Goal: Task Accomplishment & Management: Use online tool/utility

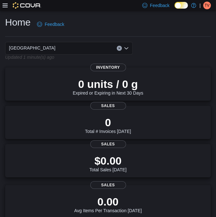
click at [6, 4] on icon at bounding box center [5, 5] width 5 height 5
click at [7, 5] on icon at bounding box center [5, 6] width 5 height 4
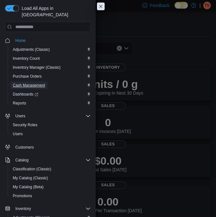
click at [29, 81] on span "Cash Management" at bounding box center [29, 85] width 32 height 8
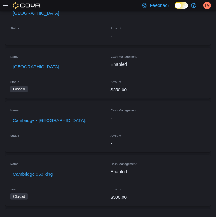
scroll to position [203, 0]
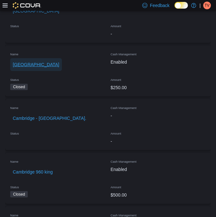
click at [25, 63] on span "[GEOGRAPHIC_DATA]" at bounding box center [36, 64] width 47 height 6
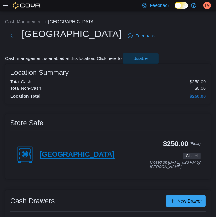
click at [63, 153] on h4 "[GEOGRAPHIC_DATA]" at bounding box center [77, 154] width 75 height 8
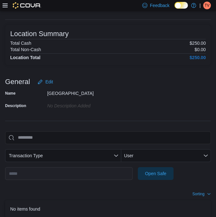
scroll to position [66, 0]
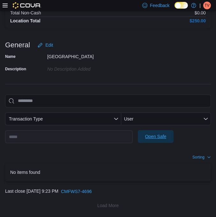
click at [156, 136] on span "Open Safe" at bounding box center [155, 136] width 21 height 6
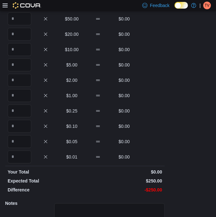
scroll to position [27, 0]
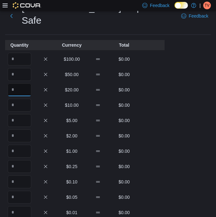
click at [14, 83] on input "Quantity" at bounding box center [20, 89] width 24 height 13
type input "*"
type input "**"
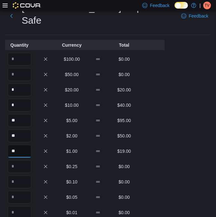
type input "**"
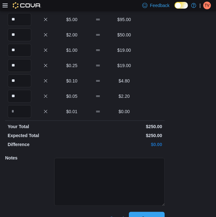
click at [129, 212] on button "Save" at bounding box center [147, 218] width 36 height 13
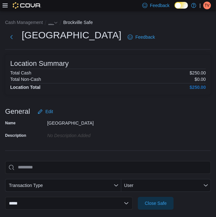
click at [49, 23] on span "…" at bounding box center [50, 22] width 4 height 5
click at [49, 37] on button "[GEOGRAPHIC_DATA]" at bounding box center [63, 36] width 47 height 5
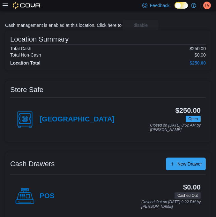
scroll to position [40, 0]
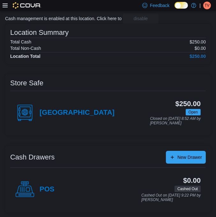
click at [47, 189] on h4 "POS" at bounding box center [47, 189] width 15 height 8
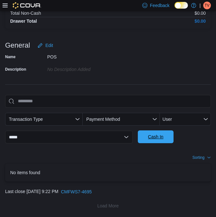
click at [159, 136] on span "Cash In" at bounding box center [155, 136] width 15 height 6
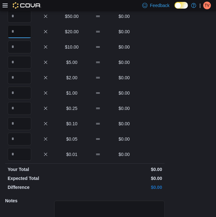
click at [17, 34] on input "Quantity" at bounding box center [20, 31] width 24 height 13
type input "*"
type input "**"
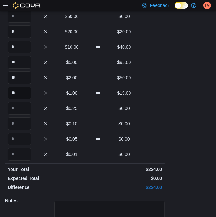
type input "**"
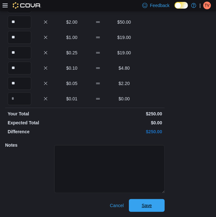
click at [129, 199] on button "Save" at bounding box center [147, 205] width 36 height 13
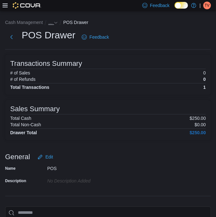
click at [51, 23] on span "…" at bounding box center [50, 22] width 4 height 5
click at [47, 34] on button "[GEOGRAPHIC_DATA]" at bounding box center [63, 36] width 47 height 5
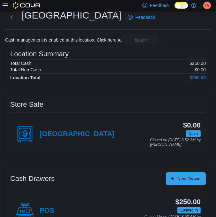
scroll to position [40, 0]
